Goal: Obtain resource: Download file/media

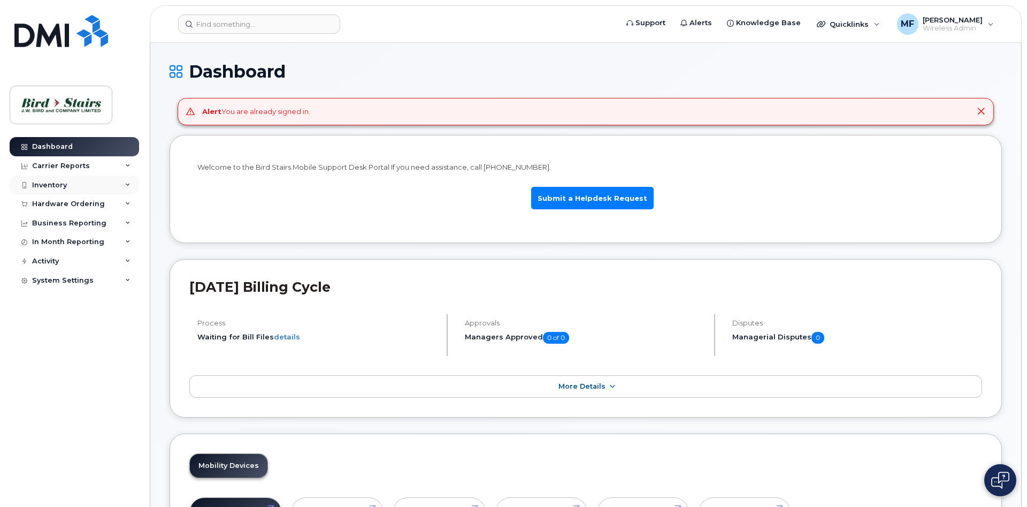
click at [64, 184] on div "Inventory" at bounding box center [49, 185] width 35 height 9
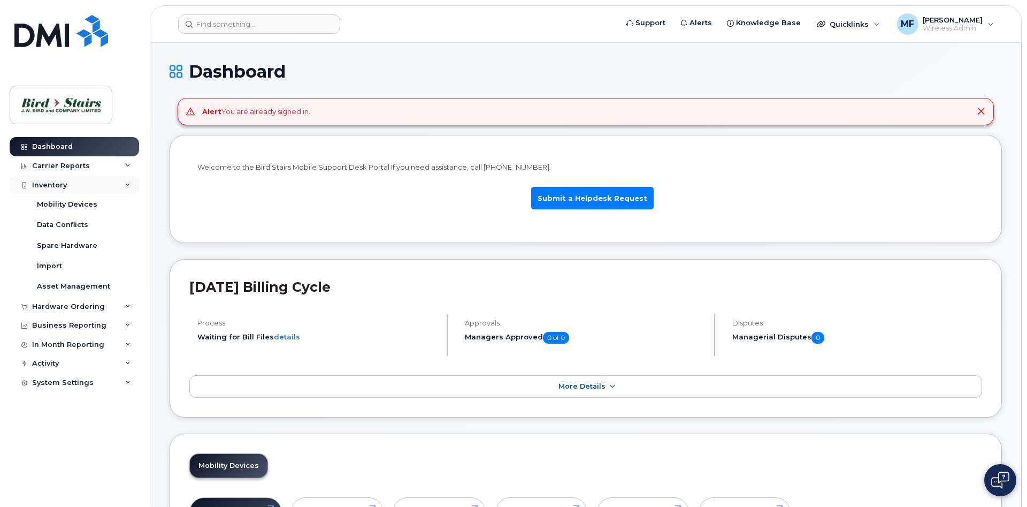
click at [64, 184] on div "Inventory" at bounding box center [49, 185] width 35 height 9
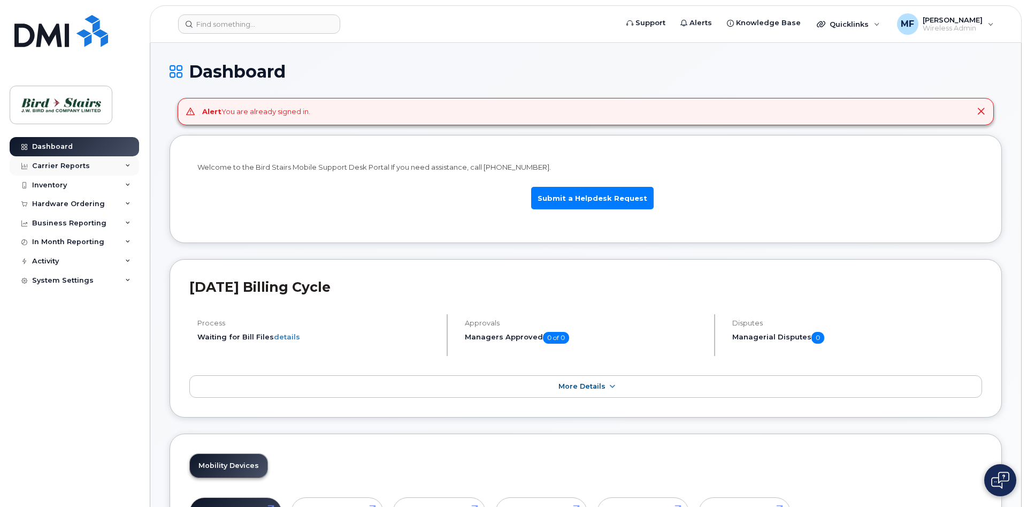
click at [81, 167] on div "Carrier Reports" at bounding box center [61, 166] width 58 height 9
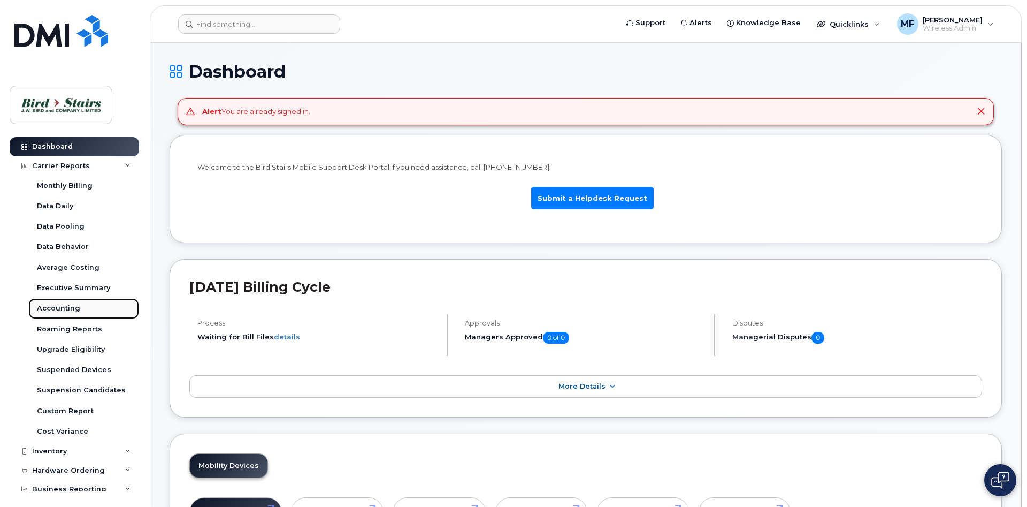
click at [60, 311] on div "Accounting" at bounding box center [58, 308] width 43 height 10
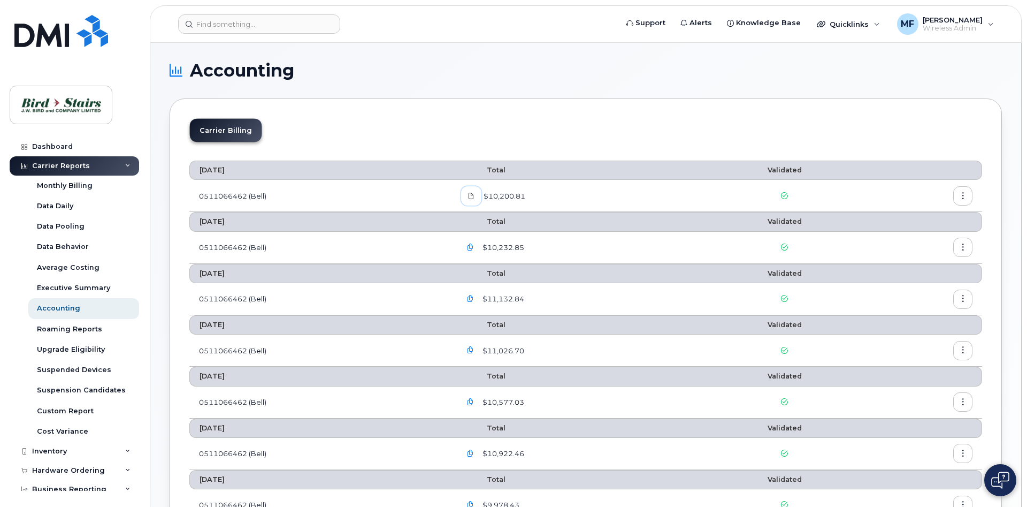
click at [474, 192] on span at bounding box center [471, 196] width 10 height 10
click at [967, 194] on button "button" at bounding box center [962, 195] width 19 height 19
click at [916, 236] on span "Download" at bounding box center [914, 239] width 42 height 10
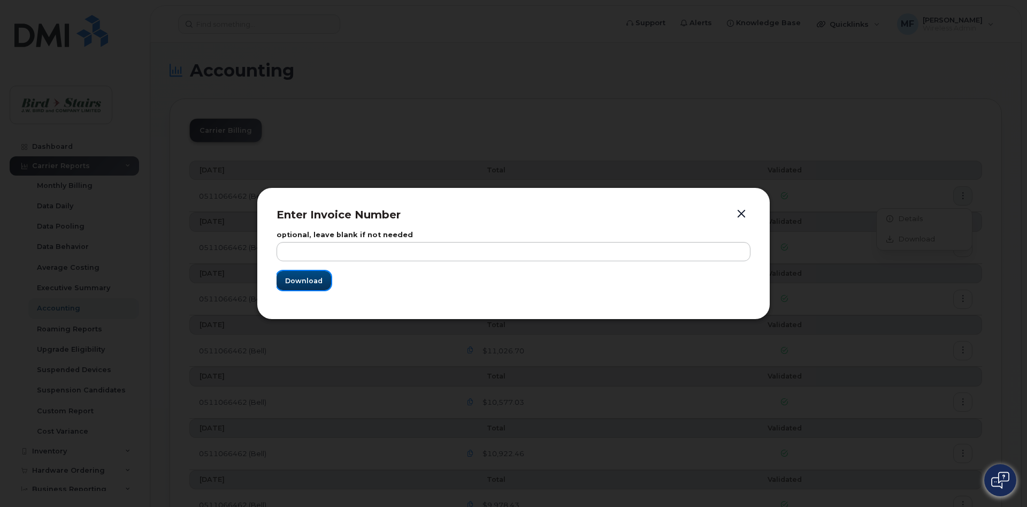
click at [303, 282] on span "Download" at bounding box center [303, 280] width 37 height 10
